Goal: Transaction & Acquisition: Book appointment/travel/reservation

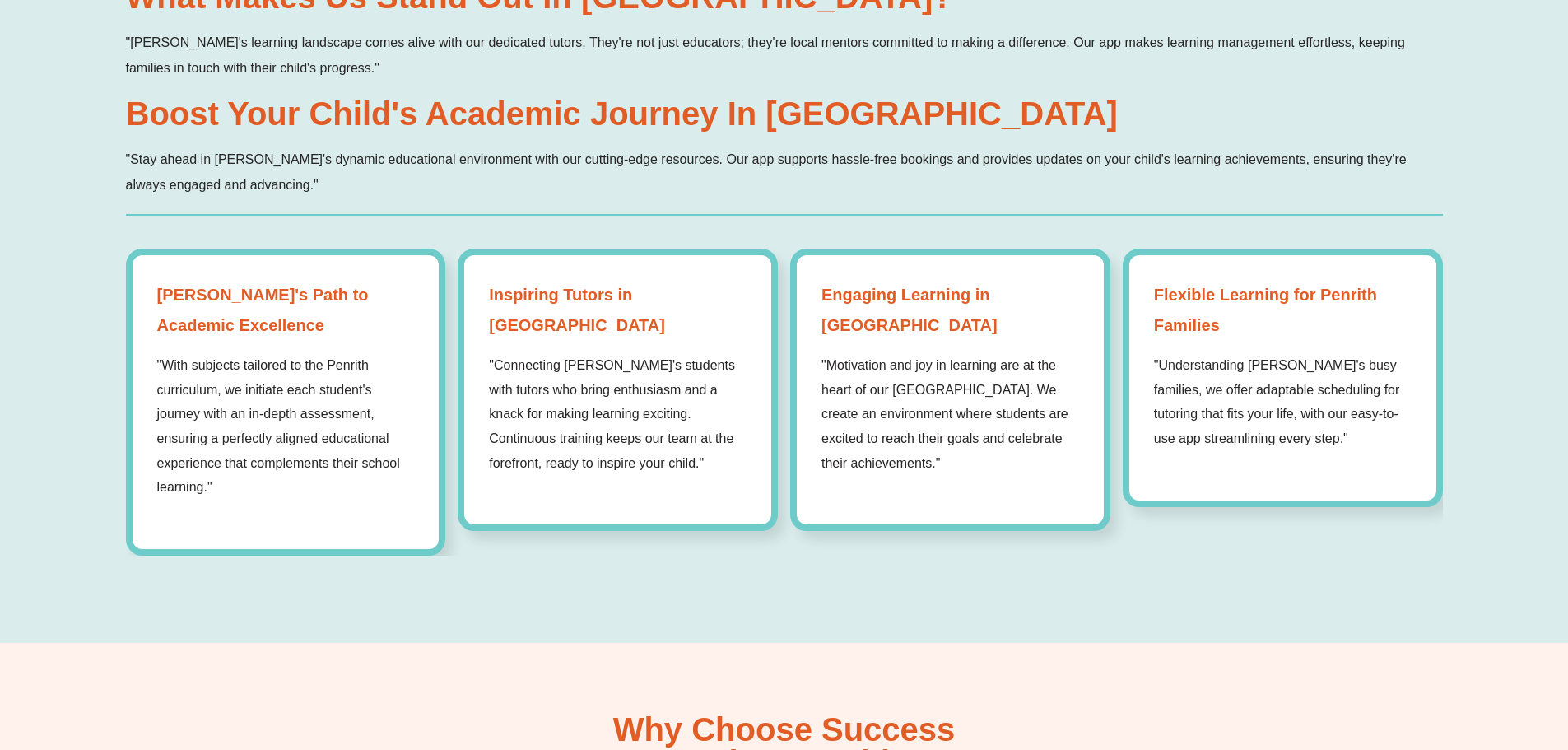
scroll to position [1400, 0]
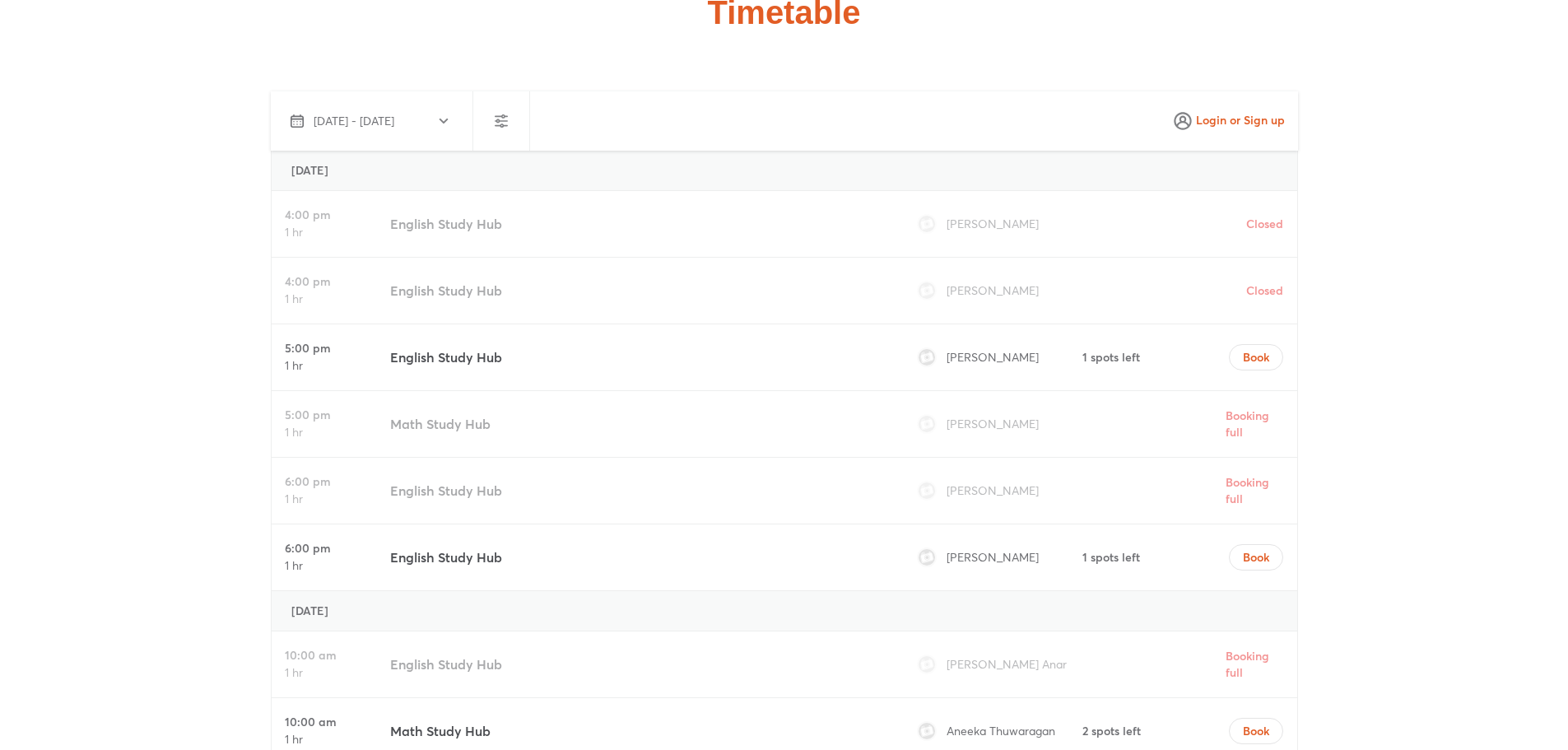
scroll to position [4529, 0]
click at [448, 117] on icon "button" at bounding box center [443, 119] width 13 height 13
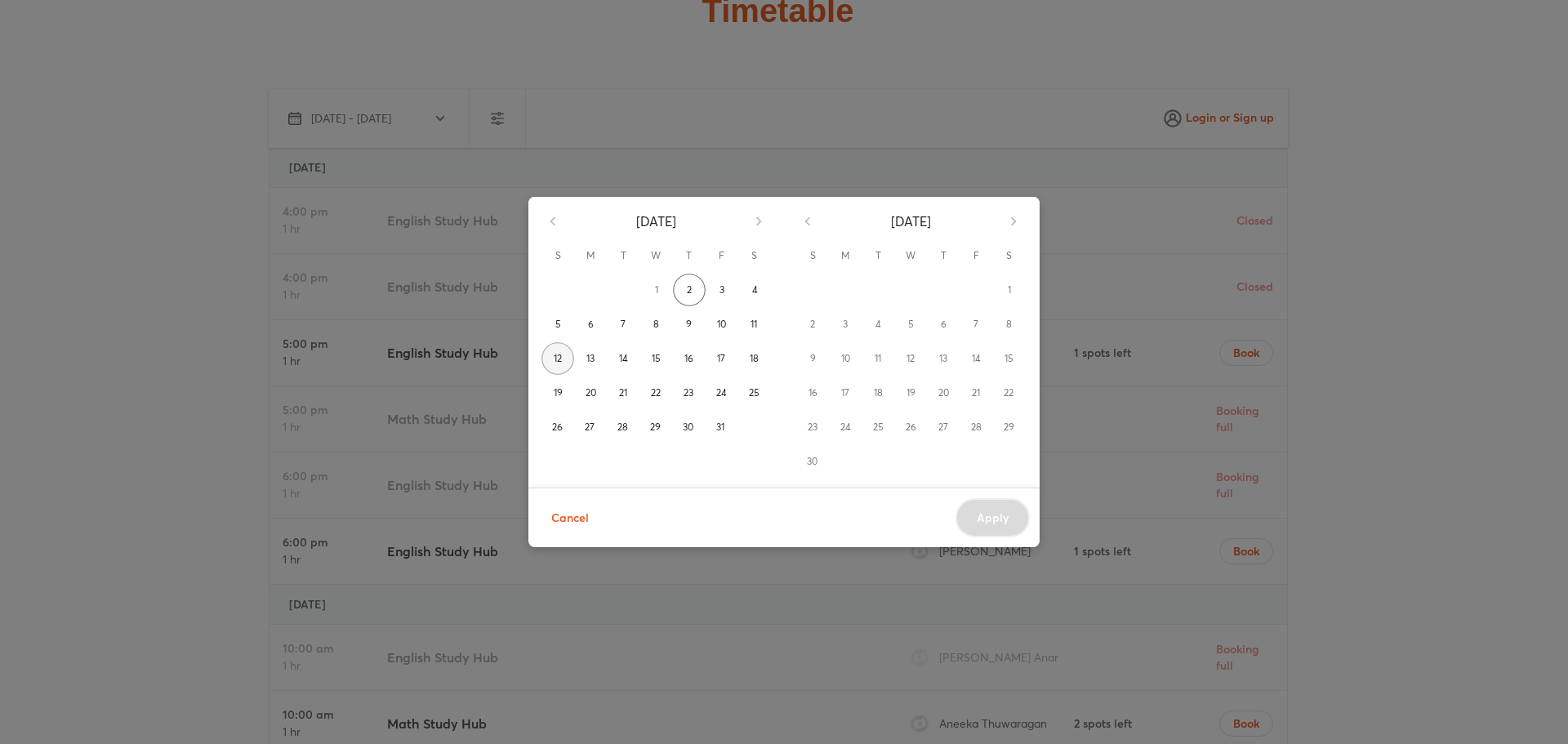
click at [558, 358] on span "12" at bounding box center [558, 358] width 8 height 16
click at [568, 516] on span "Cancel" at bounding box center [570, 519] width 37 height 20
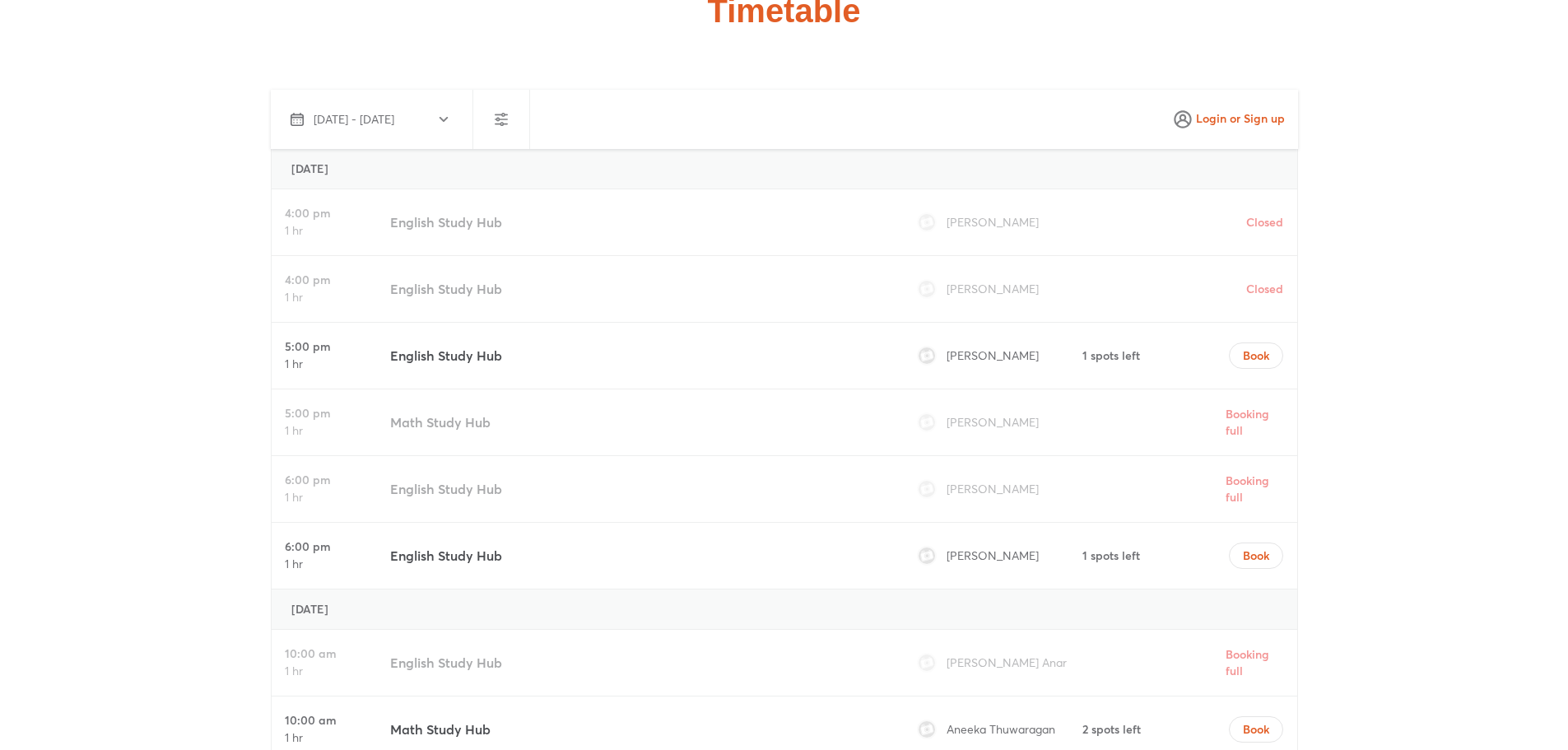
click at [447, 115] on icon "button" at bounding box center [443, 119] width 13 height 13
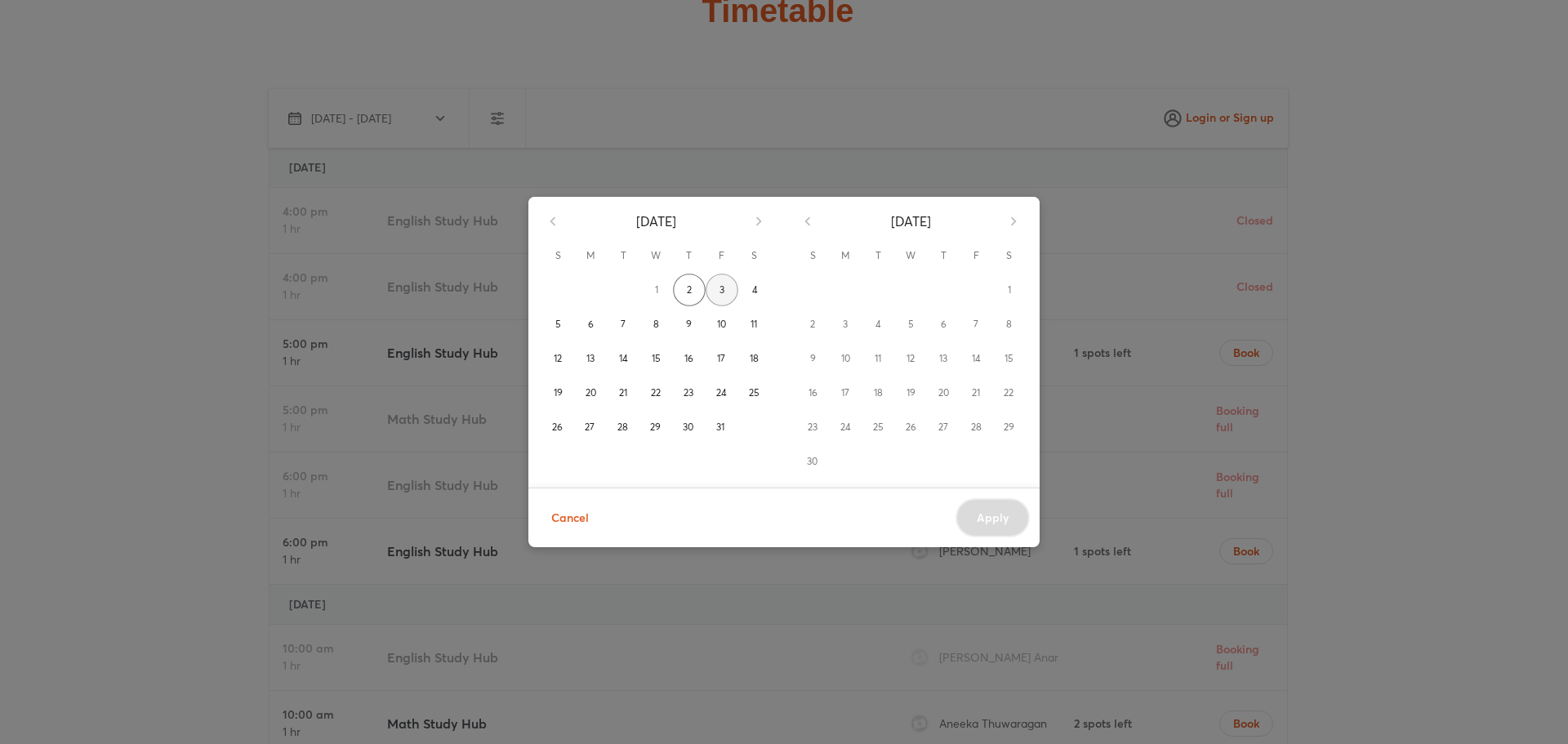
click at [723, 288] on span "3" at bounding box center [722, 290] width 5 height 16
click at [571, 513] on span "Cancel" at bounding box center [570, 519] width 37 height 20
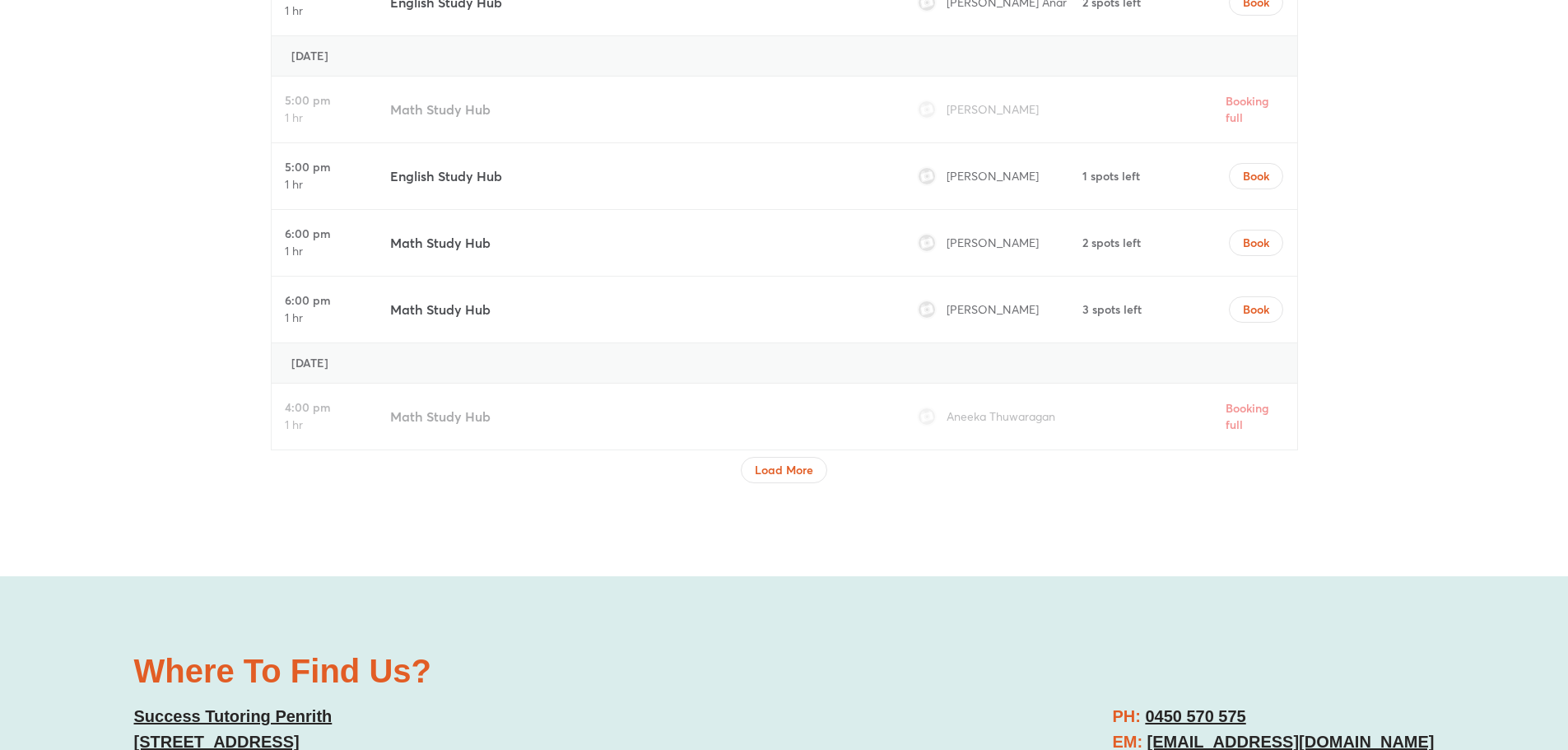
scroll to position [5763, 0]
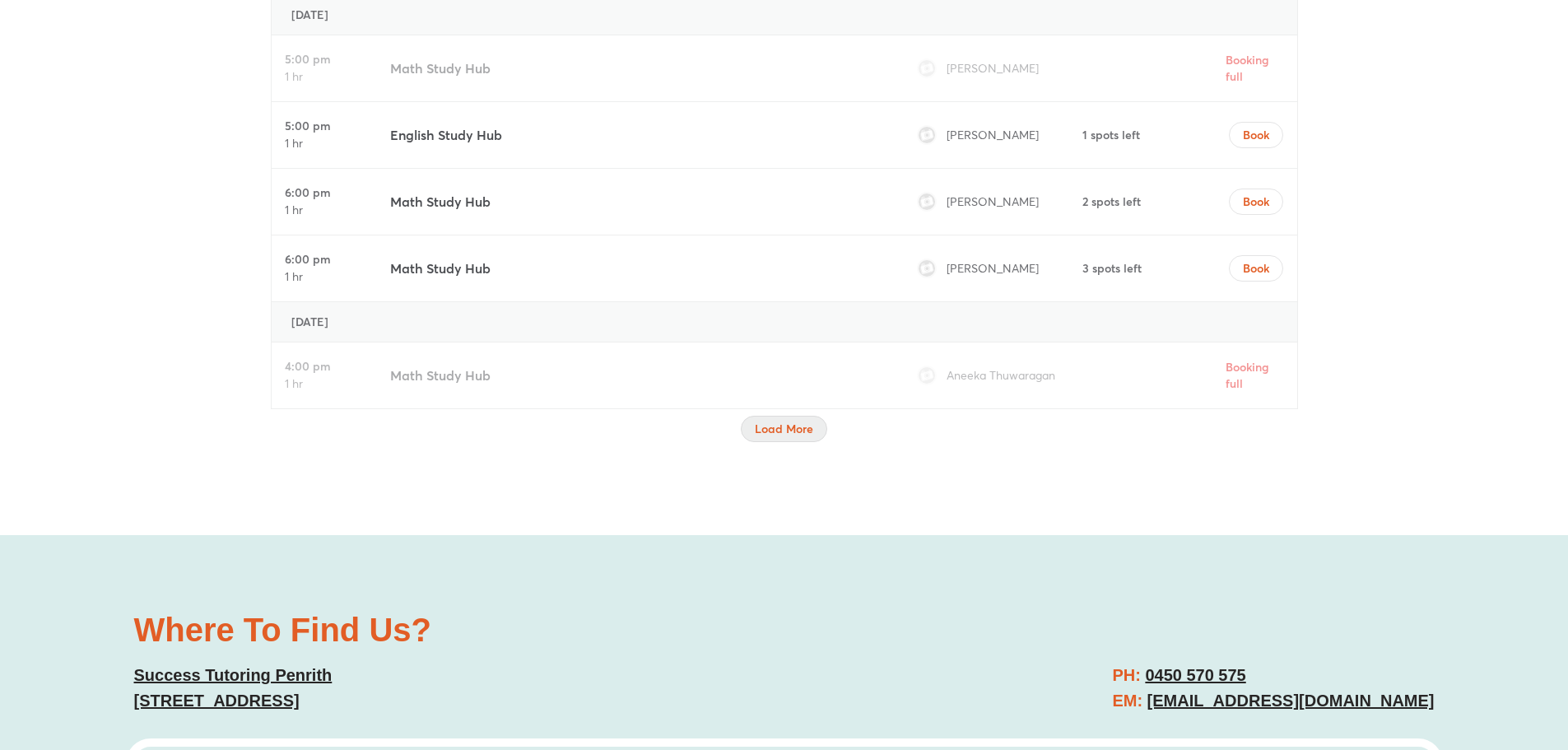
click at [769, 425] on span "Load More" at bounding box center [784, 429] width 58 height 16
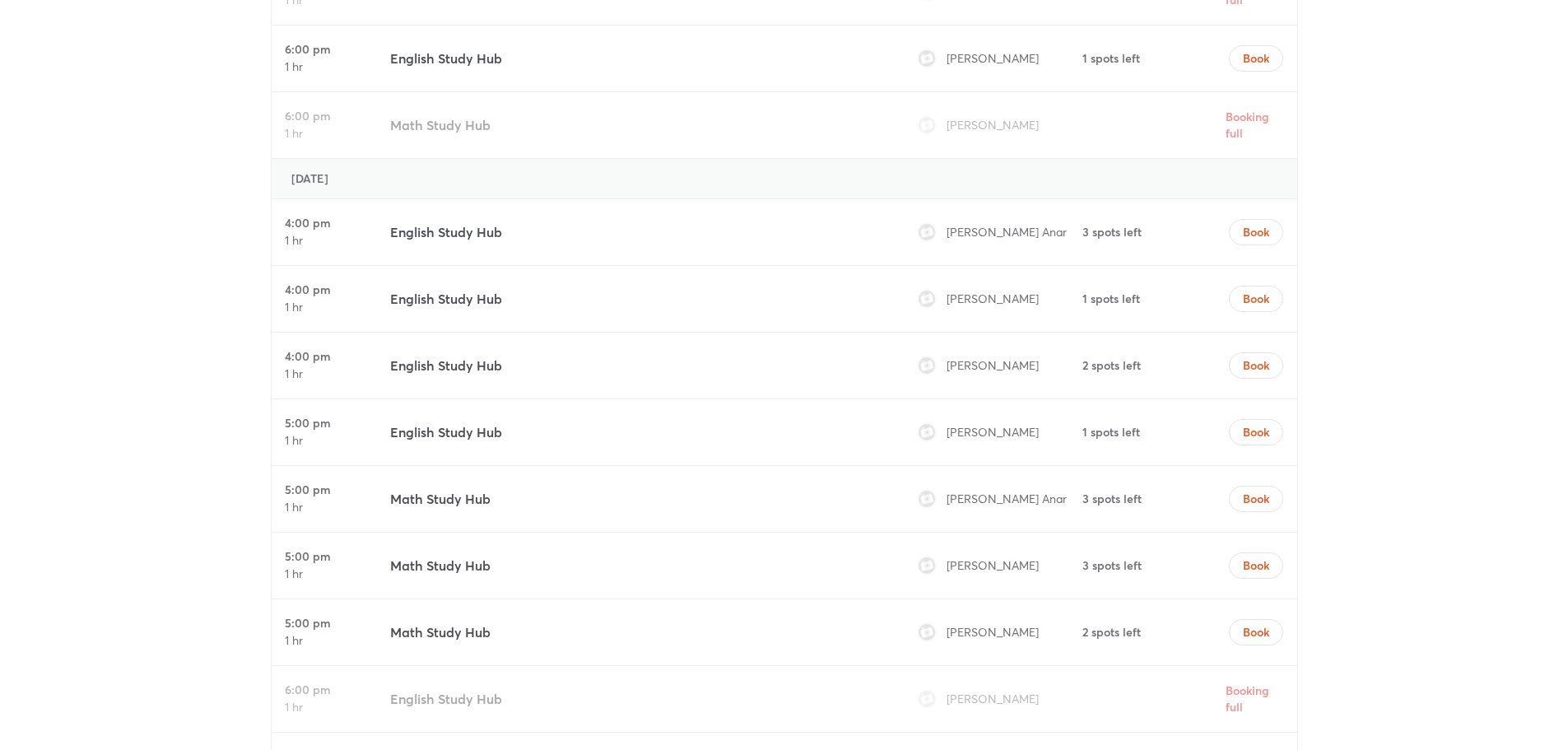
scroll to position [6999, 0]
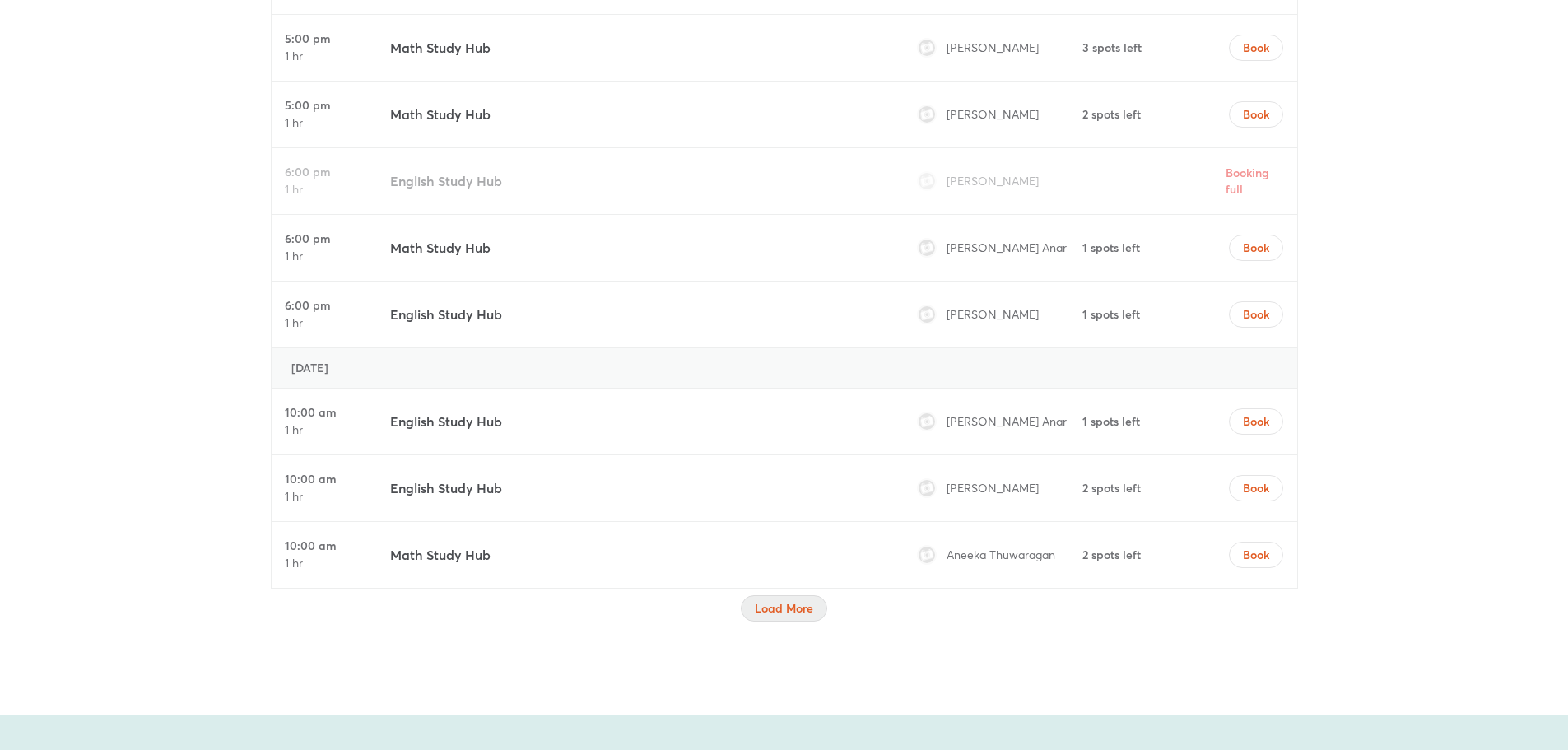
click at [779, 612] on span "Load More" at bounding box center [784, 608] width 58 height 16
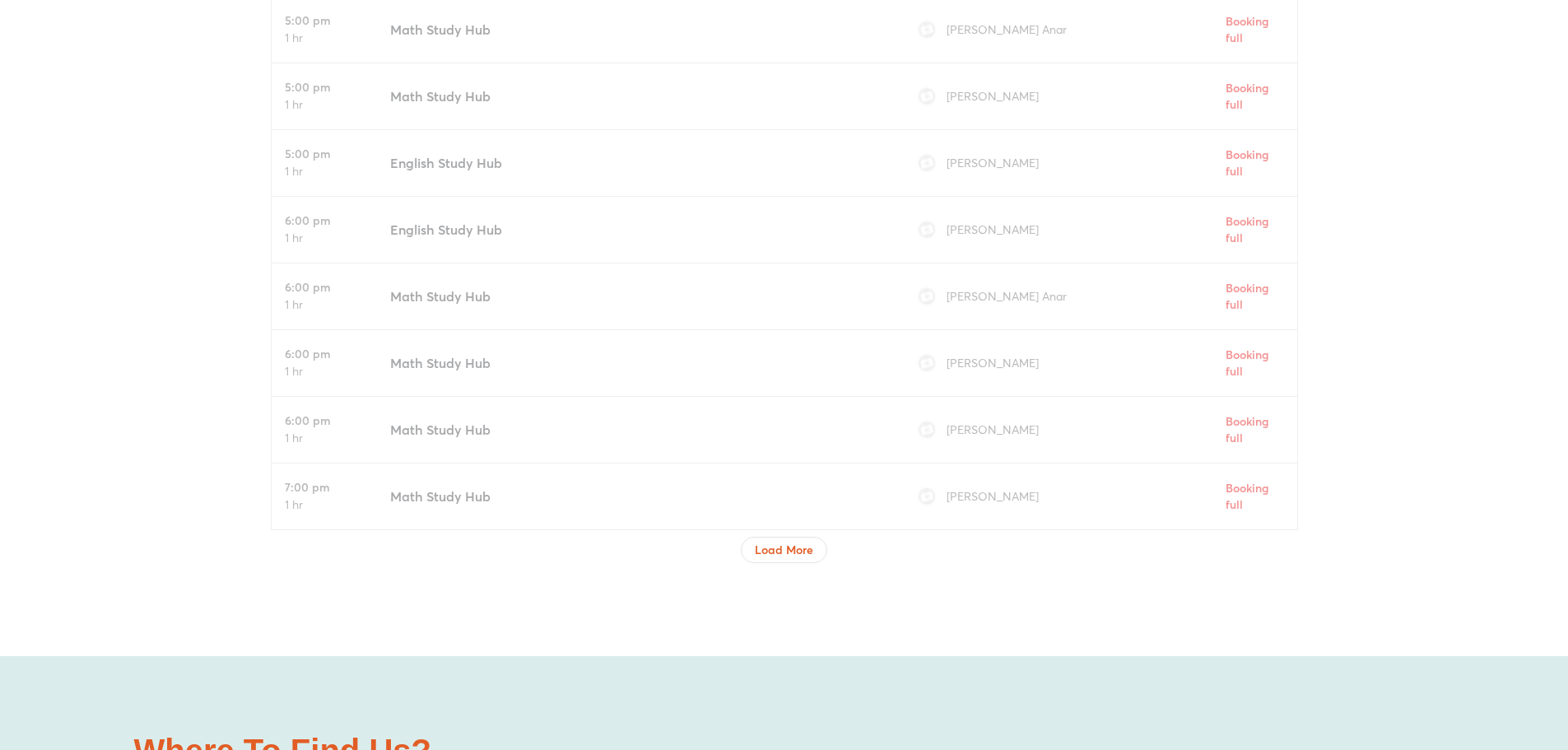
scroll to position [8481, 0]
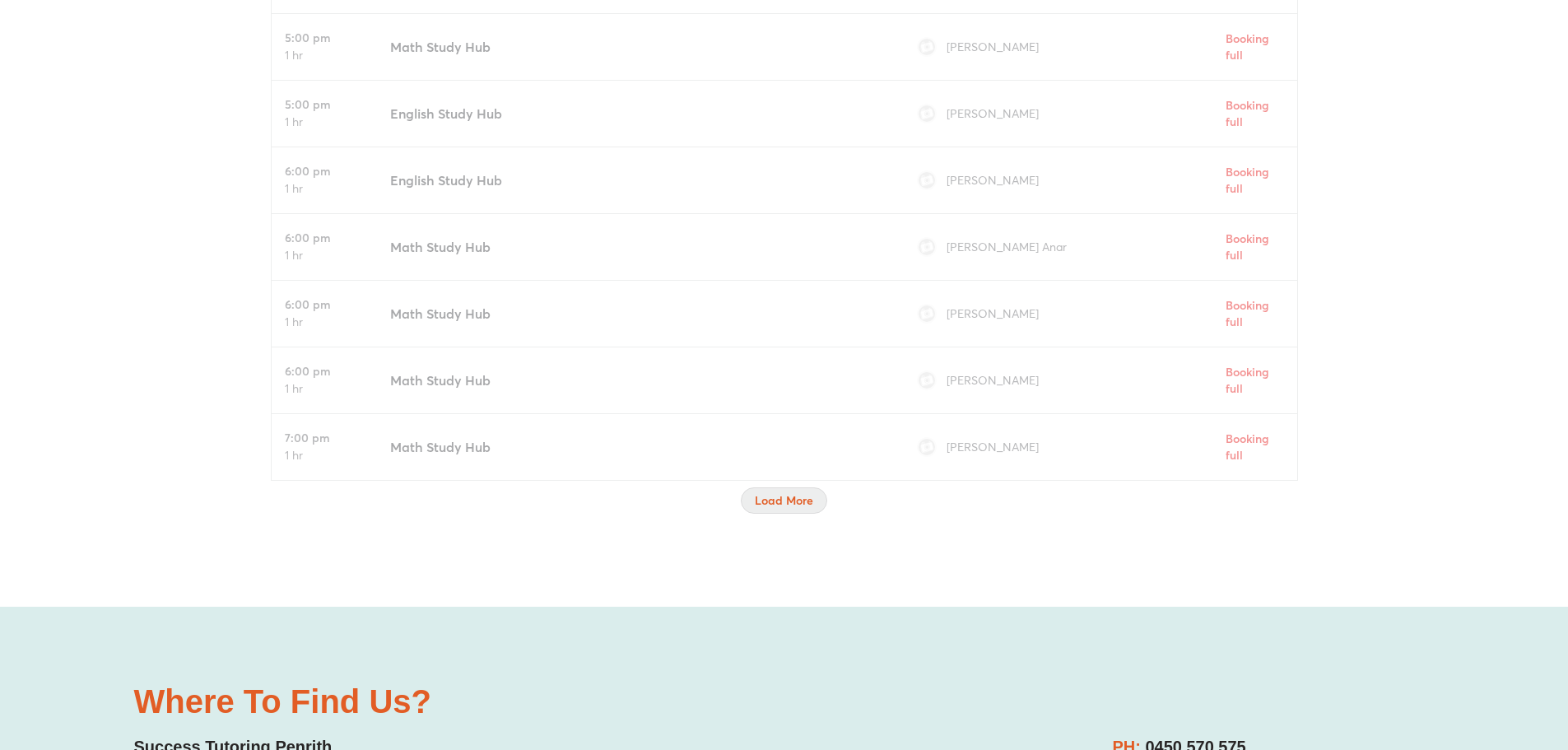
click at [781, 500] on span "Load More" at bounding box center [784, 500] width 58 height 16
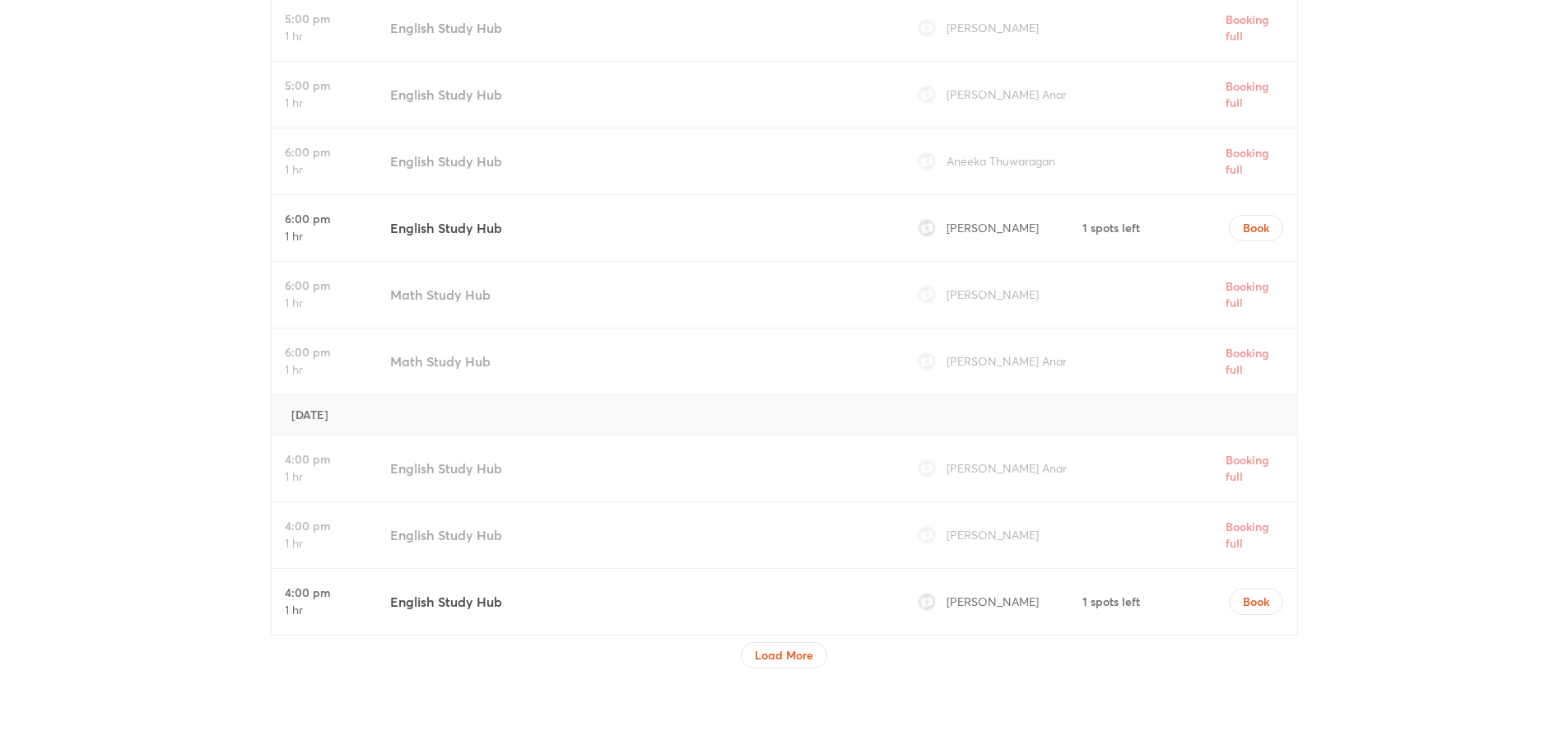
scroll to position [9469, 0]
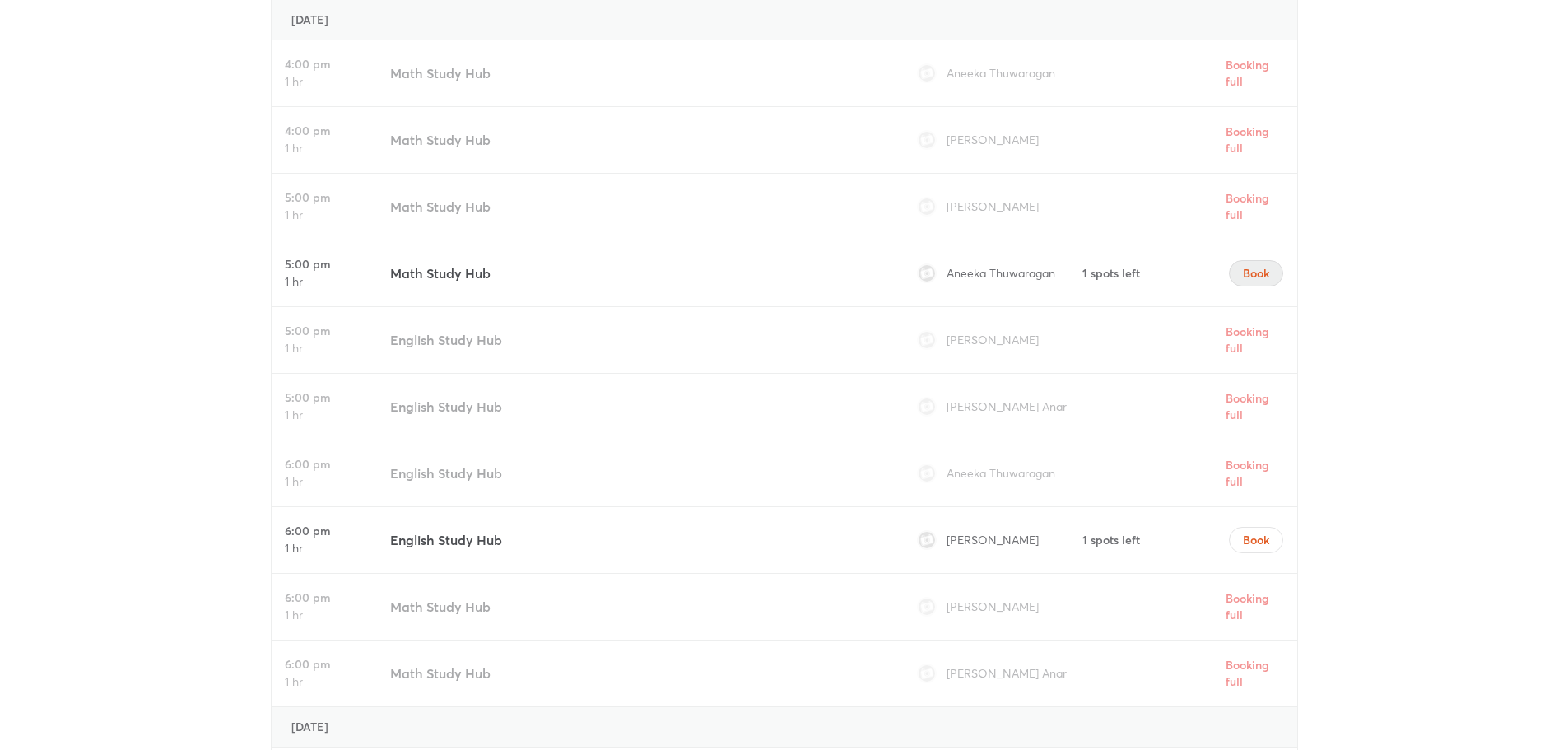
click at [1256, 270] on span "Book" at bounding box center [1256, 272] width 26 height 16
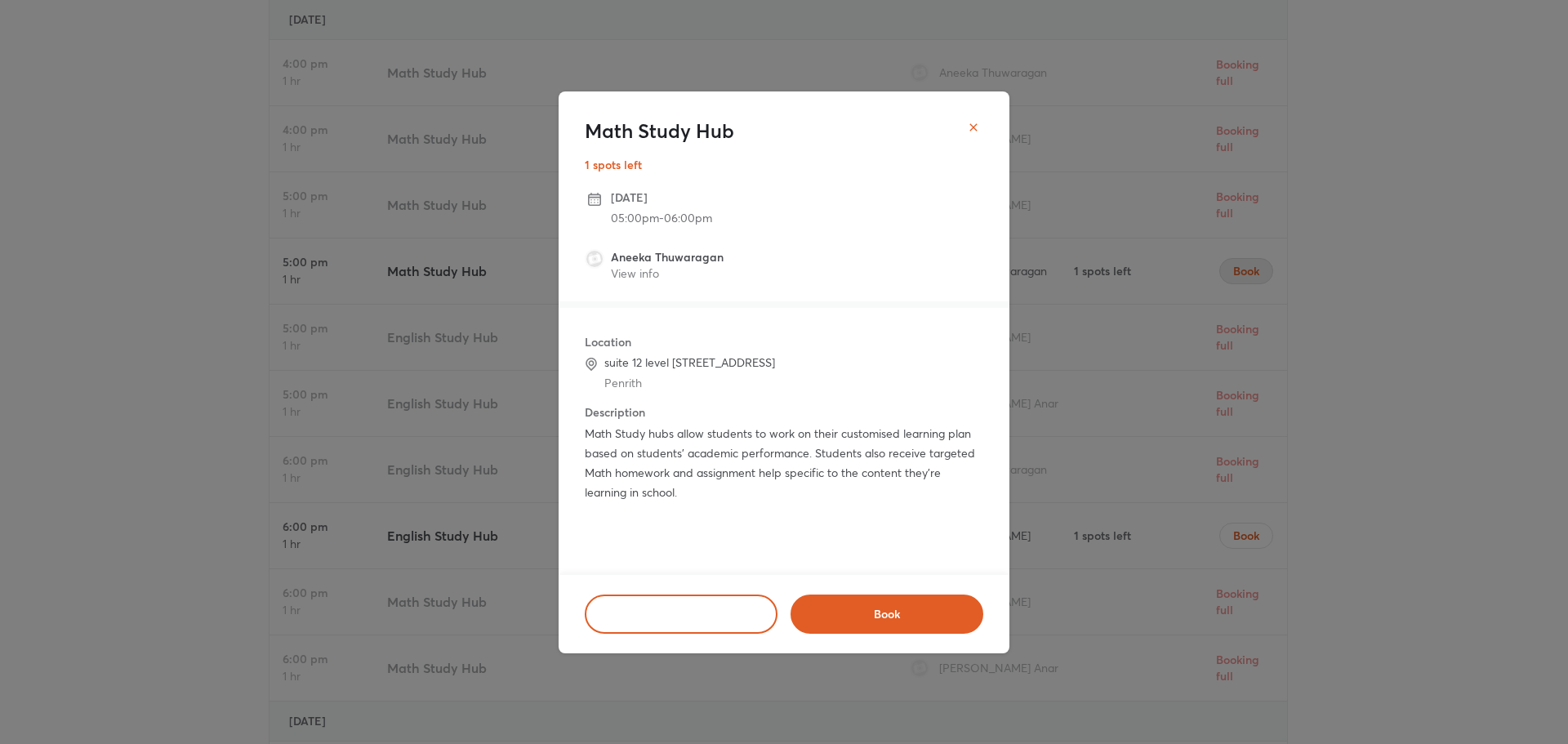
click at [967, 125] on icon "close" at bounding box center [972, 127] width 13 height 13
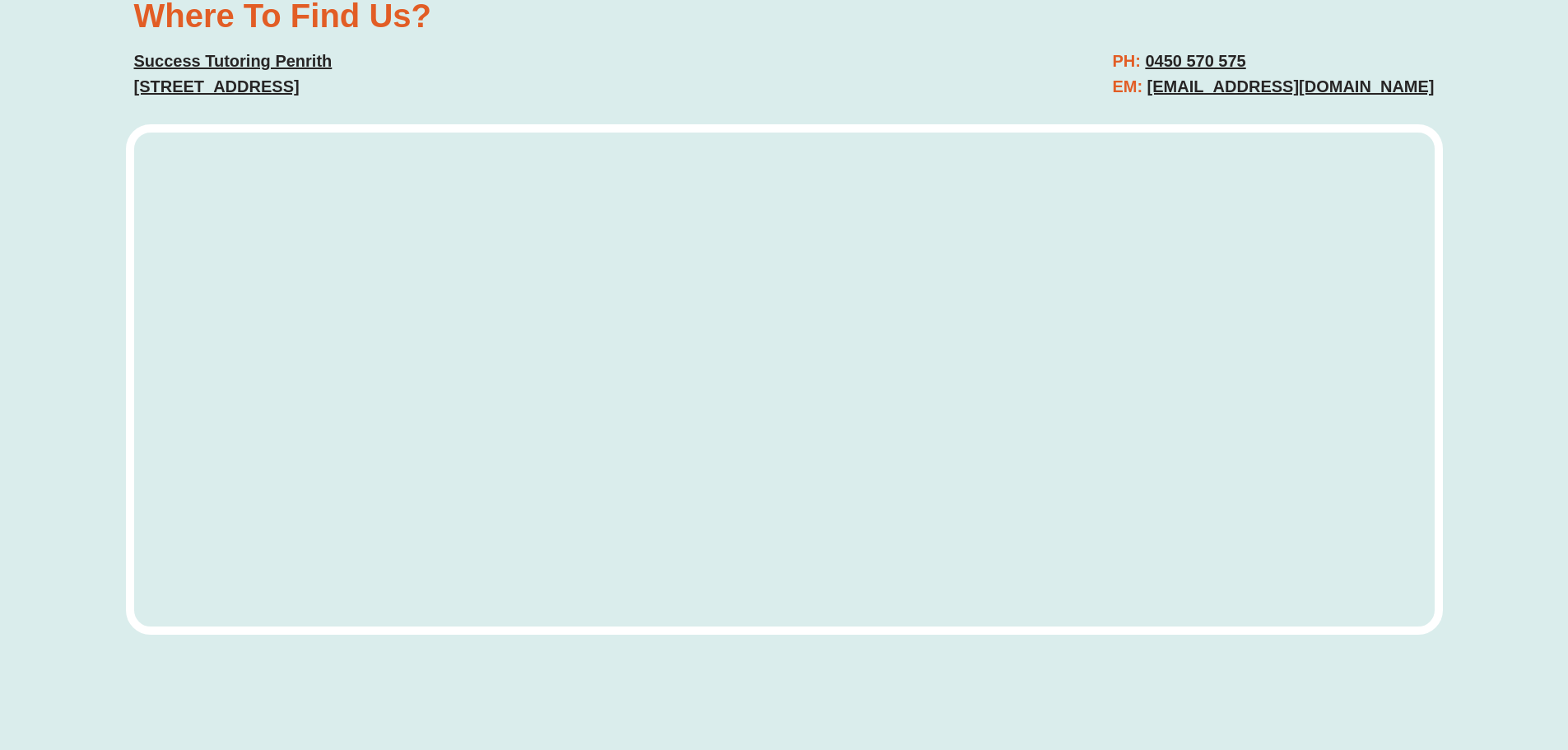
scroll to position [10539, 0]
